Goal: Information Seeking & Learning: Find specific page/section

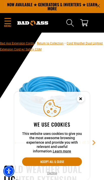
click at [81, 100] on circle "Cookie Consent" at bounding box center [81, 99] width 8 height 8
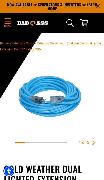
click at [5, 26] on span "Menu" at bounding box center [8, 26] width 8 height 4
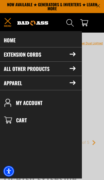
click at [73, 58] on summary "Extension Cords" at bounding box center [40, 54] width 84 height 14
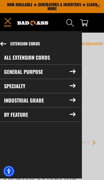
click at [71, 115] on icon at bounding box center [73, 115] width 6 height 4
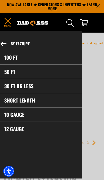
click at [4, 46] on icon at bounding box center [4, 44] width 6 height 4
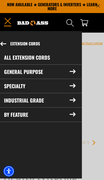
click at [72, 115] on icon at bounding box center [73, 115] width 6 height 4
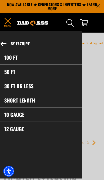
click at [5, 47] on button "By Feature" at bounding box center [37, 43] width 87 height 13
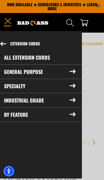
click at [74, 103] on summary "Industrial Grade" at bounding box center [40, 100] width 84 height 14
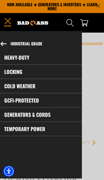
click at [4, 46] on button "Industrial Grade" at bounding box center [37, 43] width 87 height 13
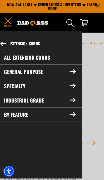
click at [73, 87] on icon at bounding box center [73, 86] width 6 height 4
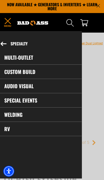
click at [4, 42] on icon at bounding box center [4, 44] width 6 height 4
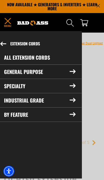
click at [73, 74] on summary "General Purpose" at bounding box center [40, 72] width 84 height 14
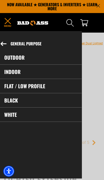
click at [4, 45] on icon at bounding box center [4, 44] width 6 height 4
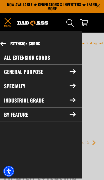
click at [68, 23] on icon "Search" at bounding box center [70, 23] width 8 height 8
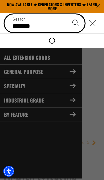
type input "******"
click at [76, 23] on button "Search" at bounding box center [76, 23] width 18 height 18
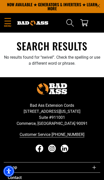
click at [71, 22] on icon "Search" at bounding box center [70, 23] width 8 height 8
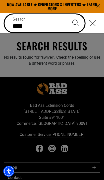
type input "****"
click at [76, 23] on button "Search" at bounding box center [76, 23] width 18 height 18
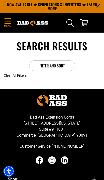
click at [18, 74] on span "Clear All Filters" at bounding box center [15, 76] width 23 height 4
click at [69, 22] on icon "Search" at bounding box center [70, 23] width 8 height 8
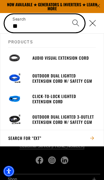
type input "*"
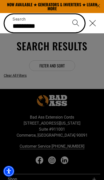
type input "*********"
click at [76, 23] on button "Search" at bounding box center [76, 23] width 18 height 18
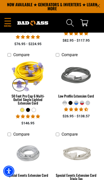
scroll to position [333, 0]
